Goal: Use online tool/utility: Utilize a website feature to perform a specific function

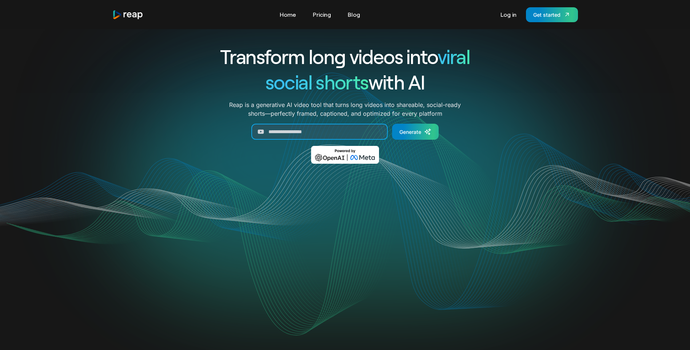
click at [312, 127] on input "Generate Form" at bounding box center [319, 132] width 136 height 16
click at [534, 13] on div "Get started" at bounding box center [546, 15] width 27 height 8
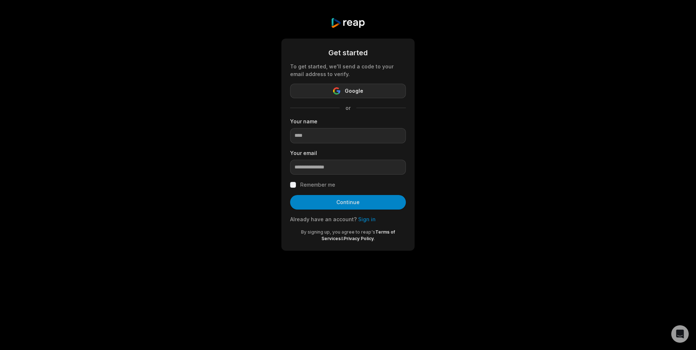
click at [316, 87] on button "Google" at bounding box center [348, 91] width 116 height 15
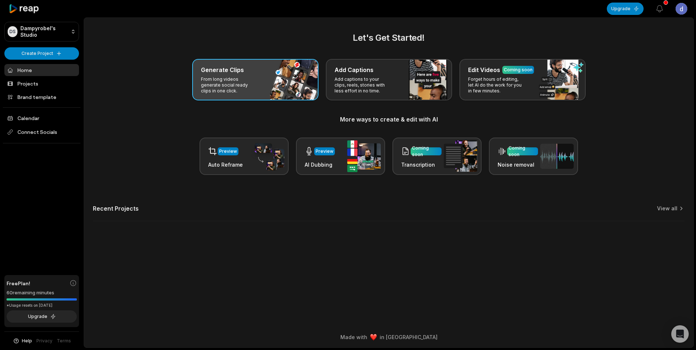
click at [213, 77] on p "From long videos generate social ready clips in one click." at bounding box center [229, 84] width 56 height 17
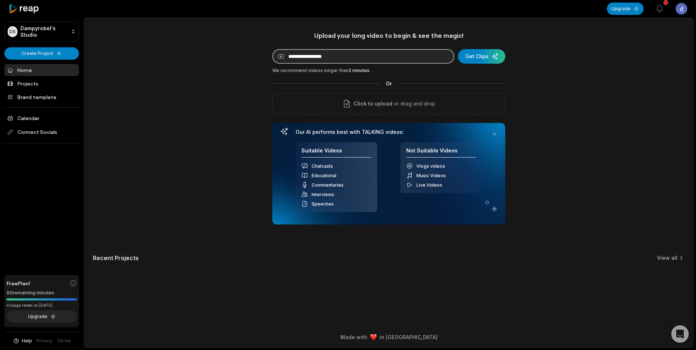
click at [333, 55] on input at bounding box center [363, 56] width 182 height 15
paste input "**********"
type input "**********"
click at [655, 12] on icon "button" at bounding box center [659, 8] width 9 height 9
click at [661, 9] on icon "button" at bounding box center [659, 8] width 9 height 9
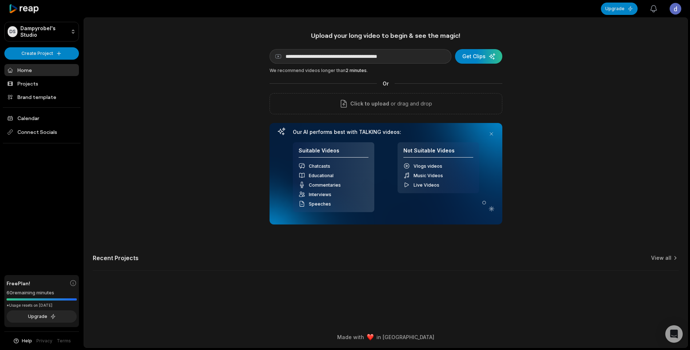
click at [655, 8] on icon "button" at bounding box center [654, 8] width 9 height 9
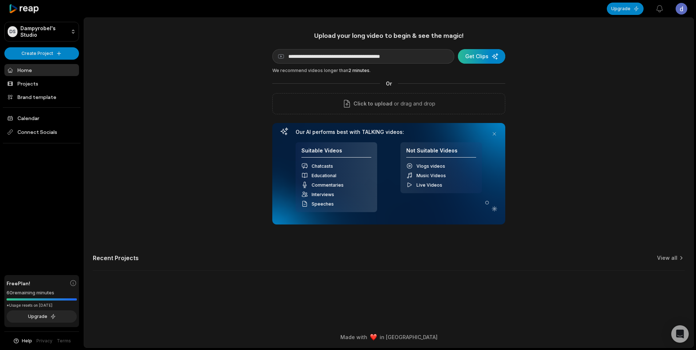
click at [483, 60] on div "submit" at bounding box center [481, 56] width 47 height 15
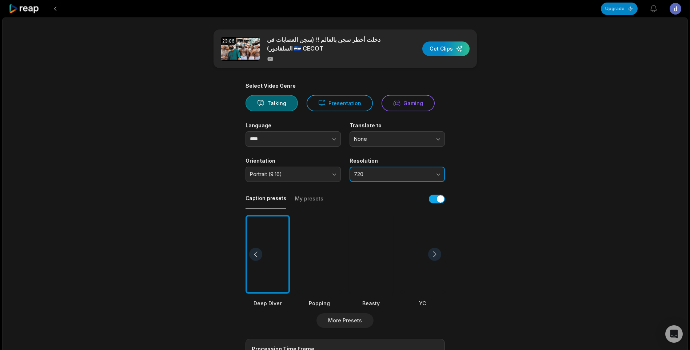
click at [380, 174] on span "720" at bounding box center [392, 174] width 76 height 7
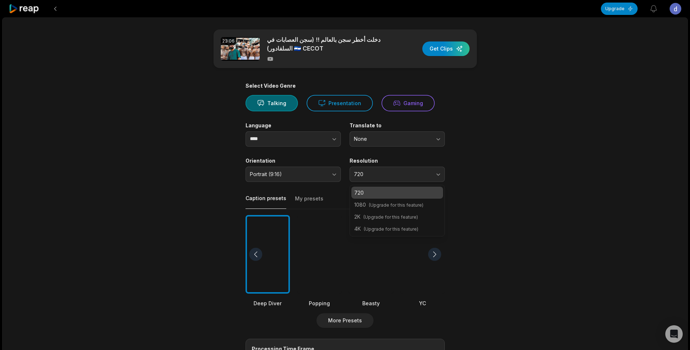
click at [368, 202] on p "1080 (Upgrade for this feature)" at bounding box center [397, 205] width 86 height 8
click at [374, 209] on div "1080 (Upgrade for this feature)" at bounding box center [398, 205] width 92 height 12
click at [369, 170] on button "720" at bounding box center [397, 174] width 95 height 15
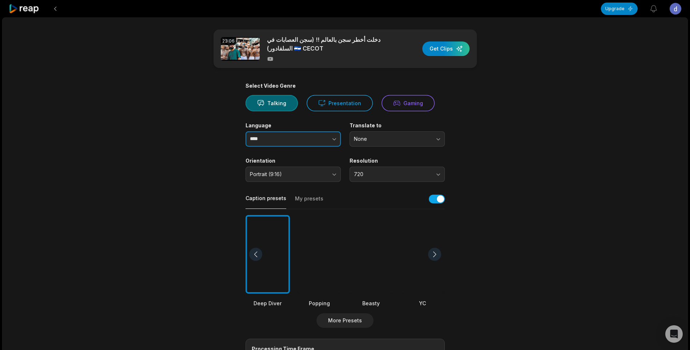
click at [300, 139] on button "button" at bounding box center [319, 138] width 41 height 15
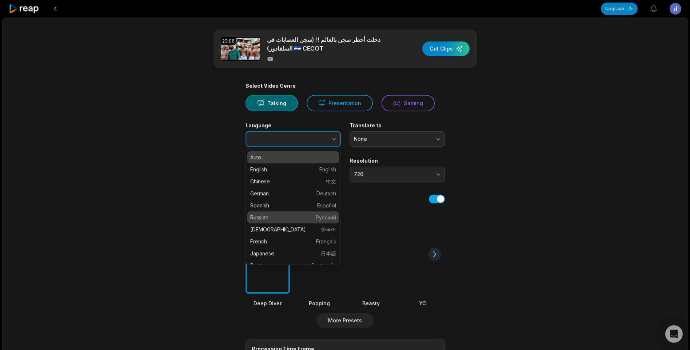
type input "*******"
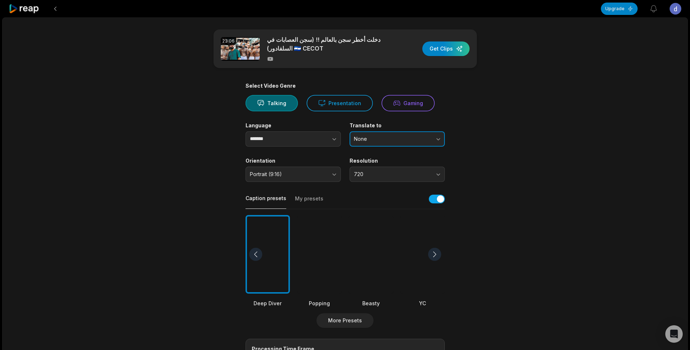
click at [365, 138] on span "None" at bounding box center [392, 139] width 76 height 7
click at [389, 140] on span "None" at bounding box center [392, 139] width 76 height 7
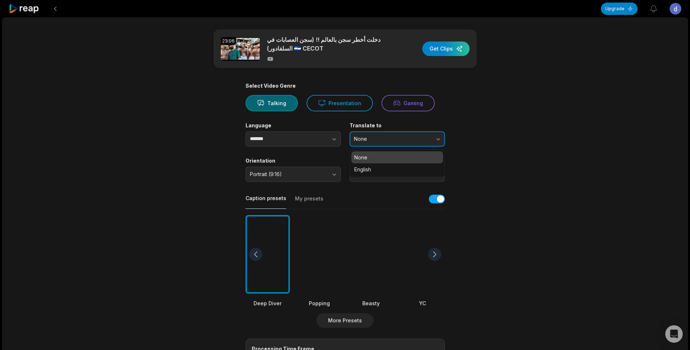
click at [389, 140] on span "None" at bounding box center [392, 139] width 76 height 7
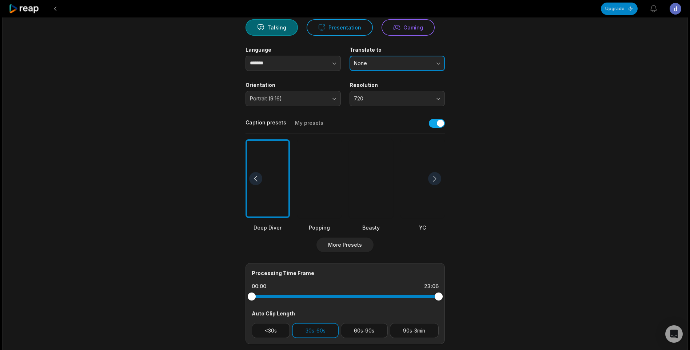
scroll to position [178, 0]
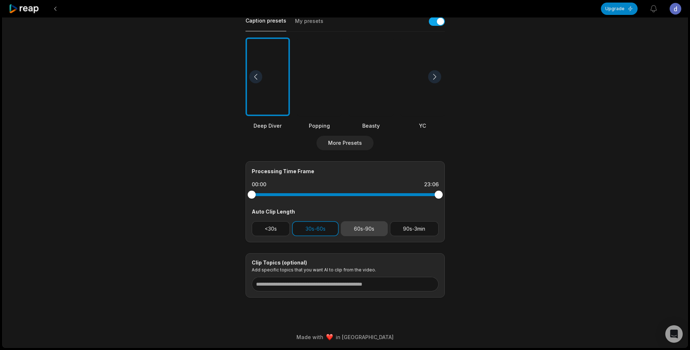
click at [362, 231] on button "60s-90s" at bounding box center [364, 228] width 47 height 15
click at [317, 227] on button "30s-60s" at bounding box center [315, 228] width 47 height 15
click at [309, 232] on button "30s-60s" at bounding box center [315, 228] width 47 height 15
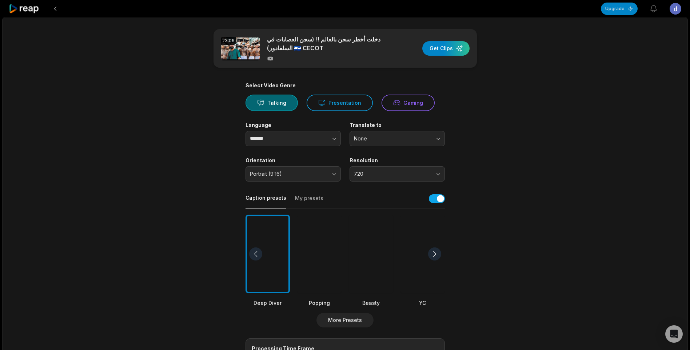
scroll to position [0, 0]
click at [431, 49] on div "button" at bounding box center [445, 48] width 47 height 15
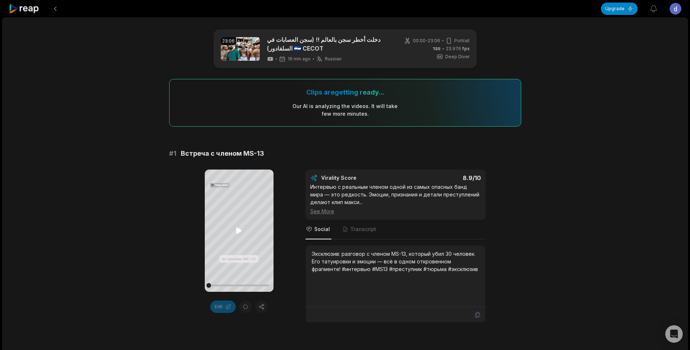
click at [235, 231] on icon at bounding box center [239, 230] width 9 height 9
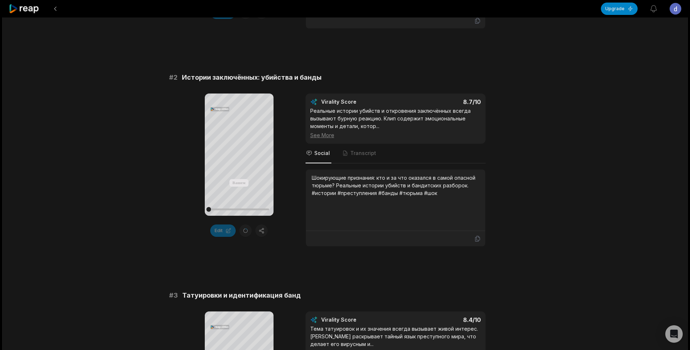
scroll to position [328, 0]
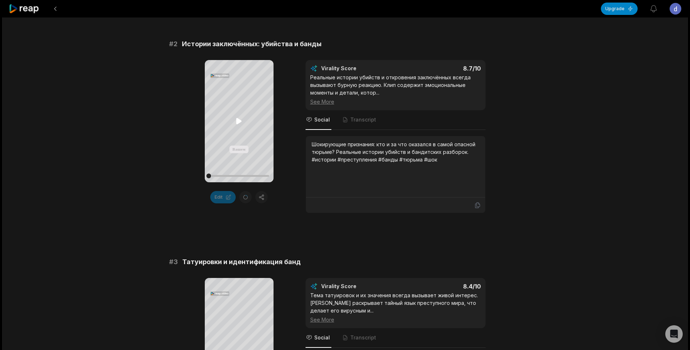
click at [235, 121] on icon at bounding box center [239, 121] width 9 height 9
